Goal: Communication & Community: Answer question/provide support

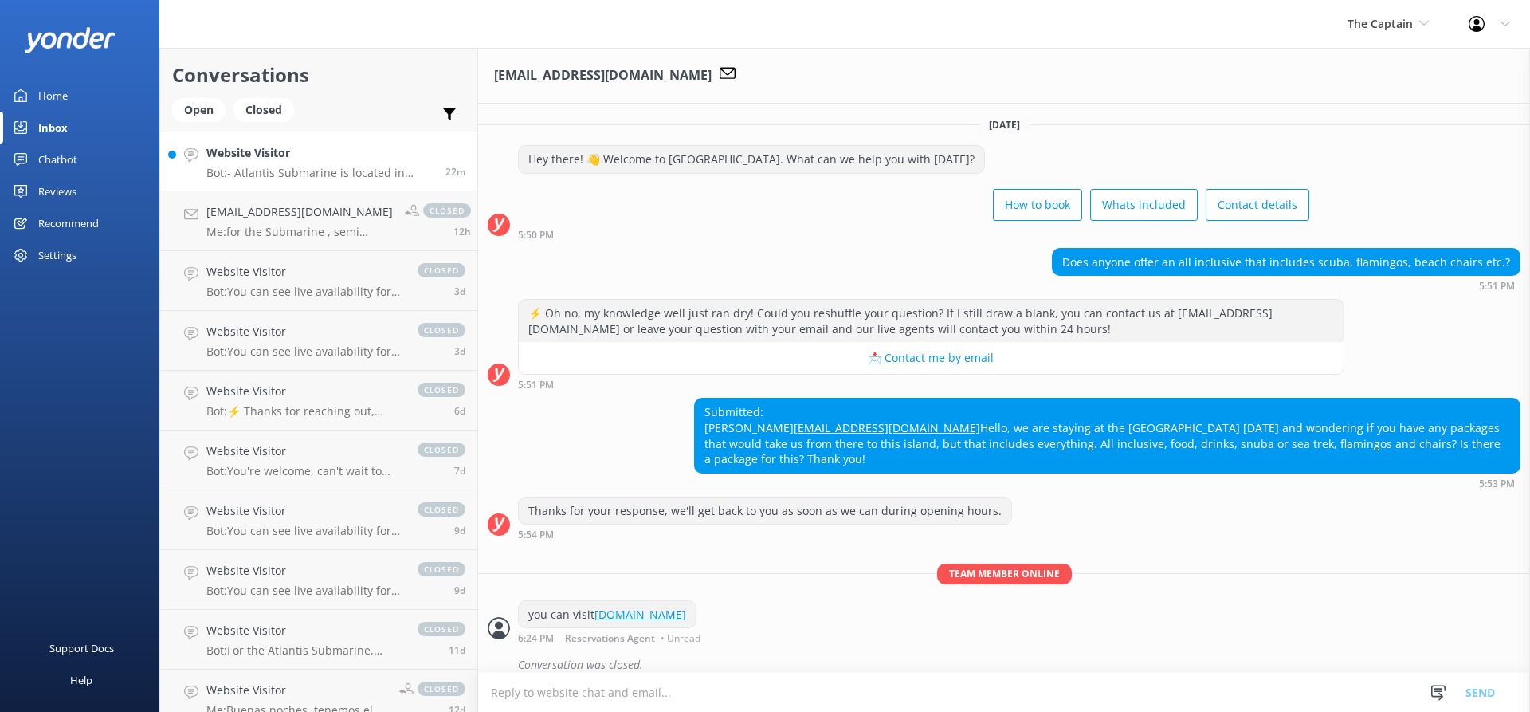
scroll to position [29, 0]
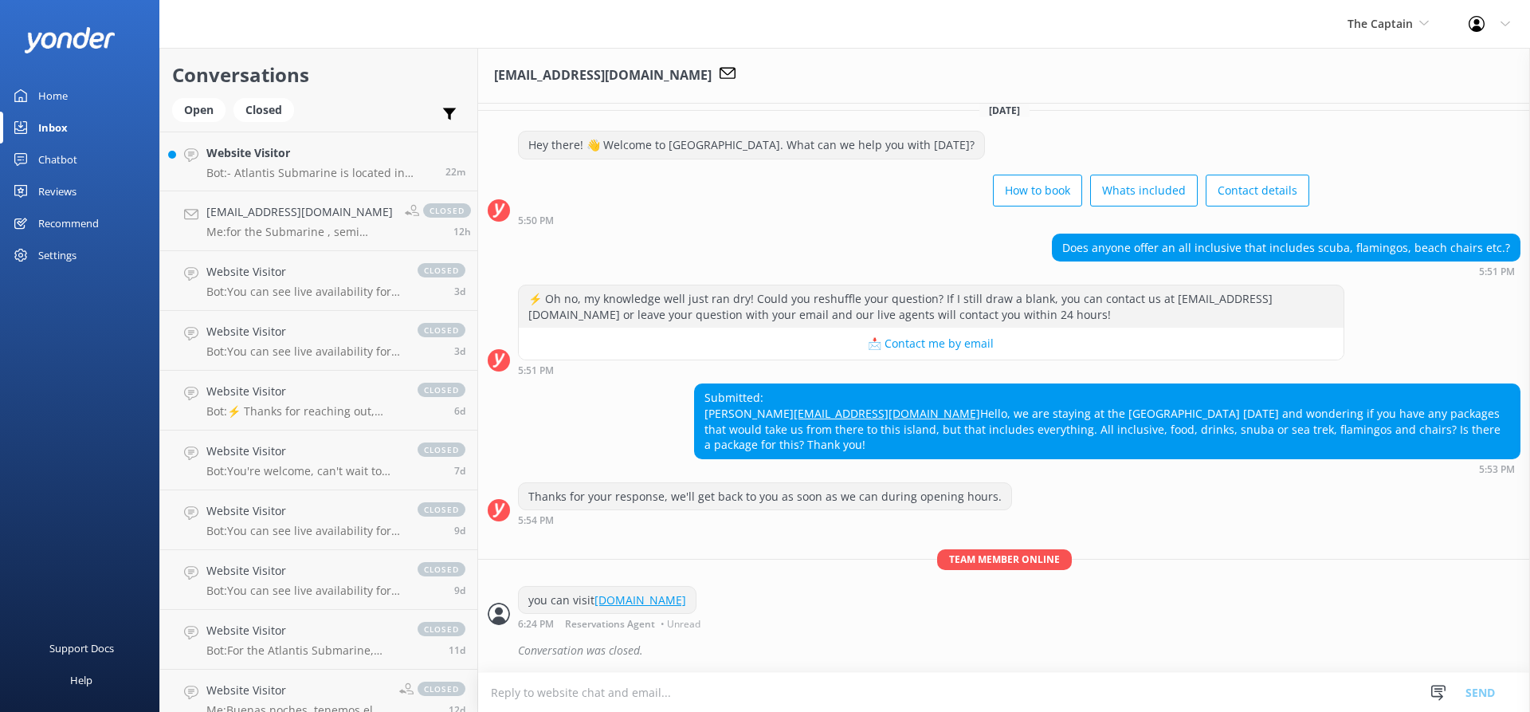
click at [57, 123] on div "Inbox" at bounding box center [52, 128] width 29 height 32
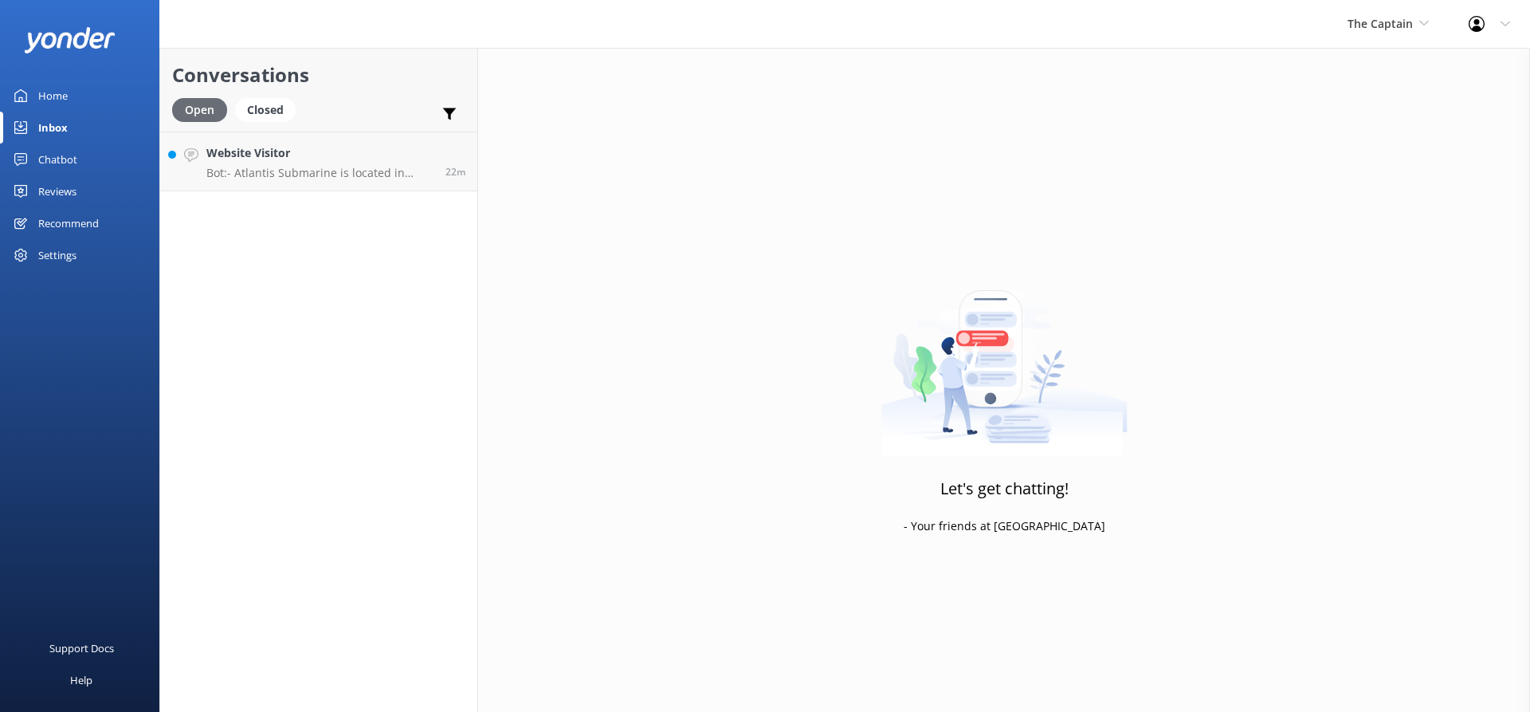
click at [202, 110] on div "Open" at bounding box center [199, 110] width 55 height 24
click at [330, 155] on h4 "Website Visitor" at bounding box center [319, 153] width 227 height 18
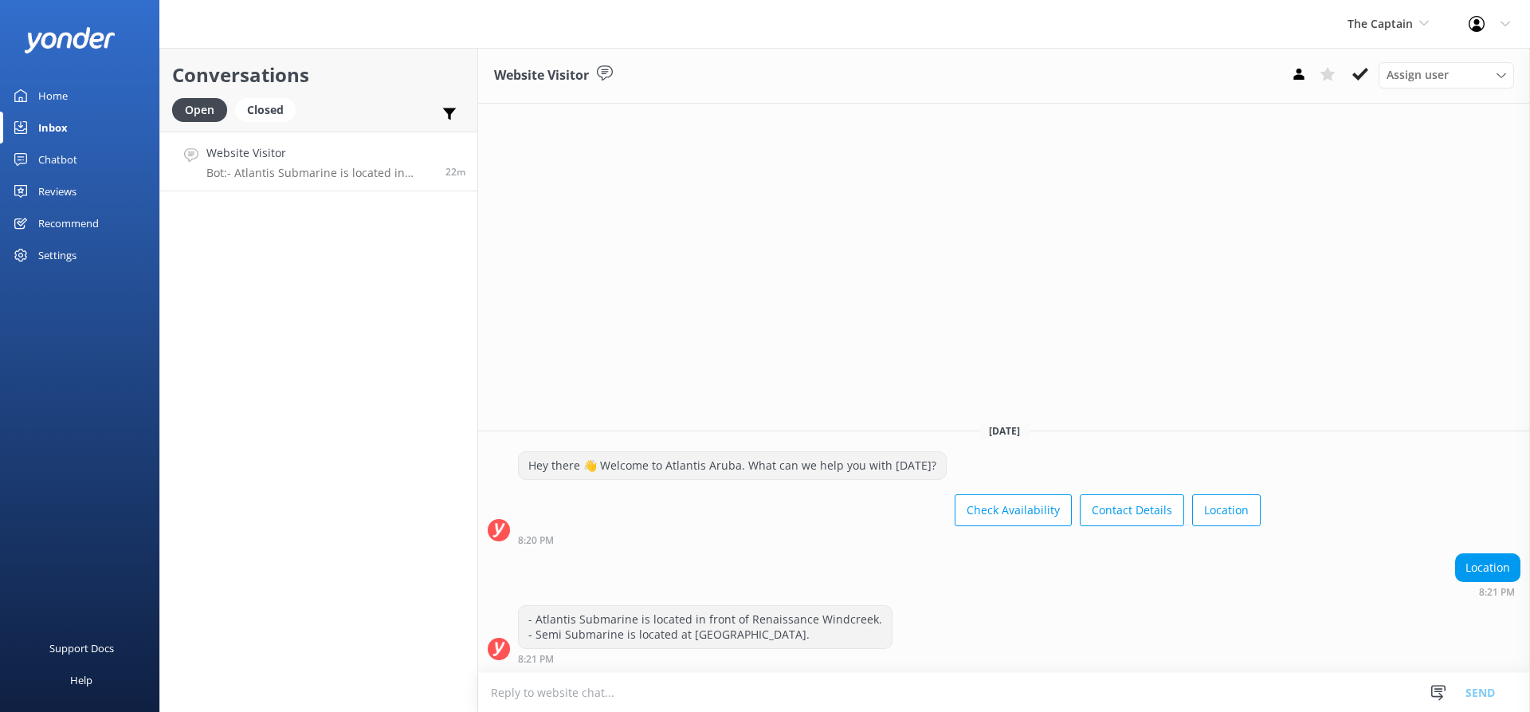
click at [620, 684] on textarea at bounding box center [1004, 692] width 1052 height 39
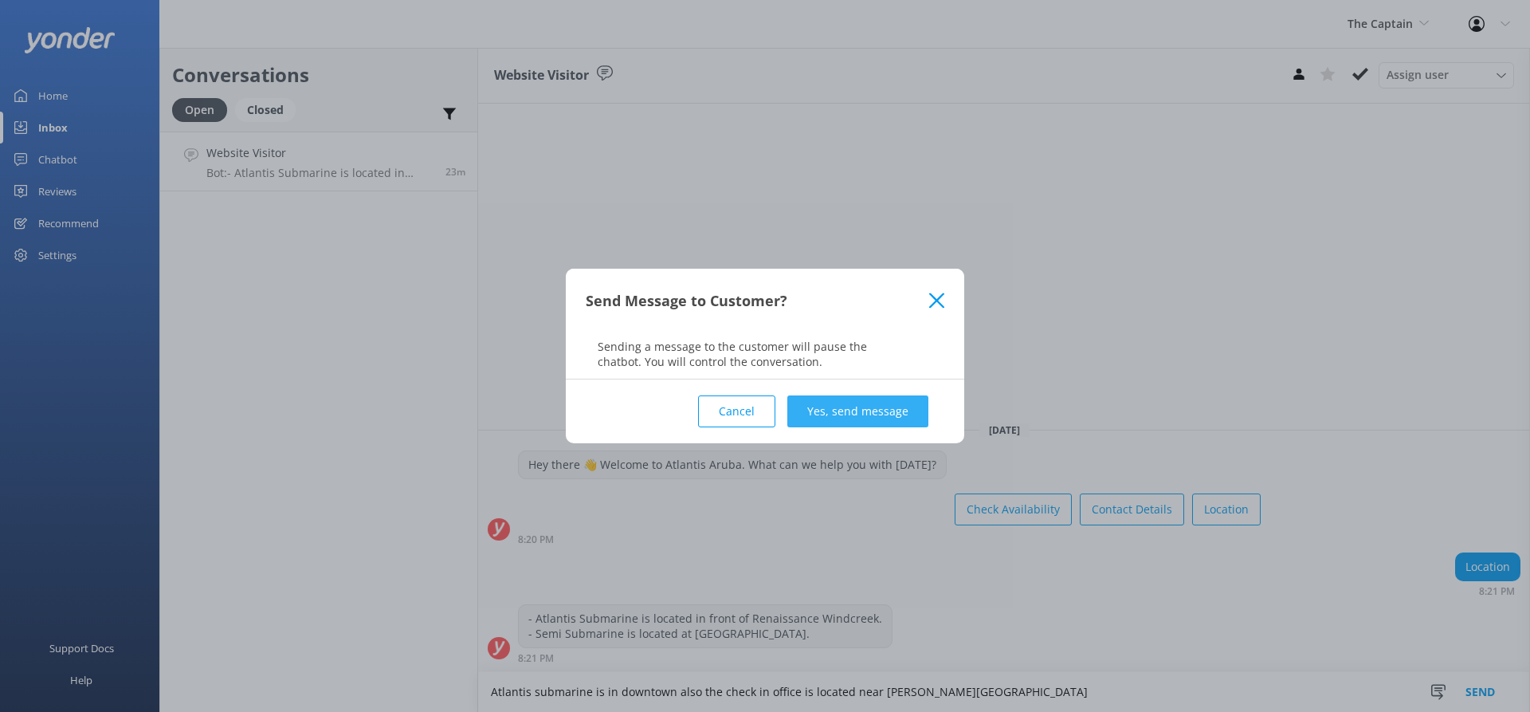
type textarea "Atlantis submarine is in downtown also the check in office is located near [PER…"
click at [850, 406] on button "Yes, send message" at bounding box center [857, 411] width 141 height 32
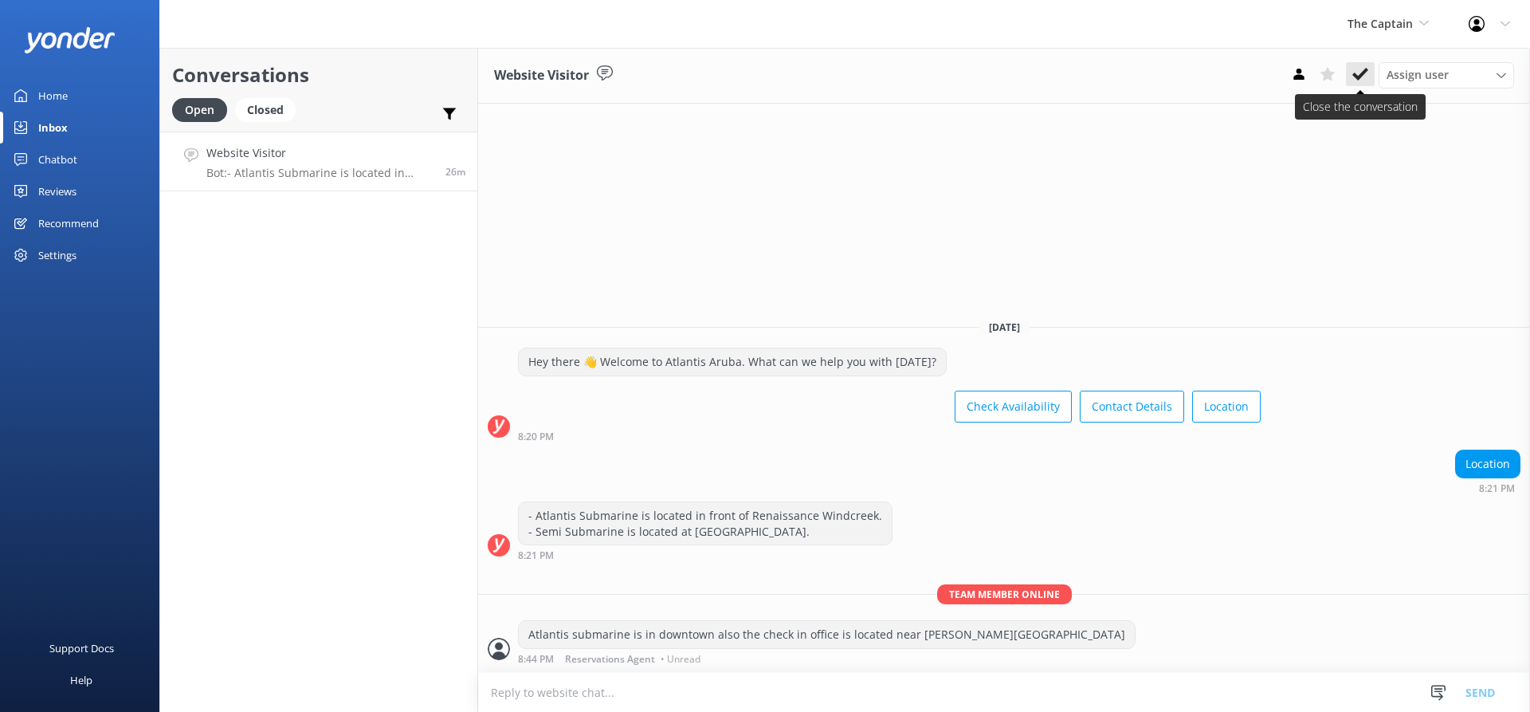
click at [1361, 69] on icon at bounding box center [1360, 74] width 16 height 16
